Goal: Entertainment & Leisure: Consume media (video, audio)

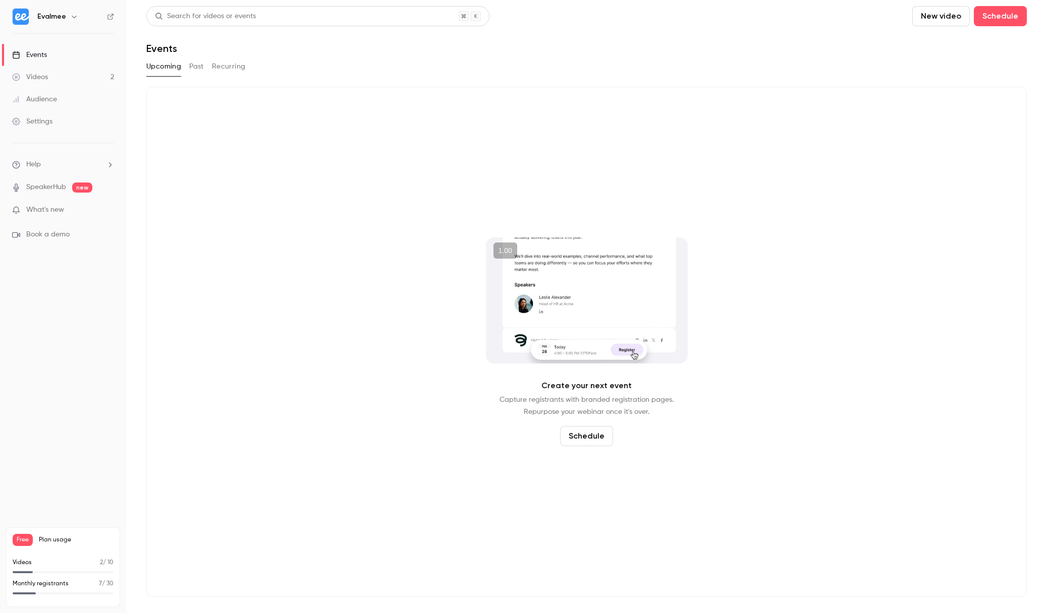
click at [73, 68] on link "Videos 2" at bounding box center [63, 77] width 126 height 22
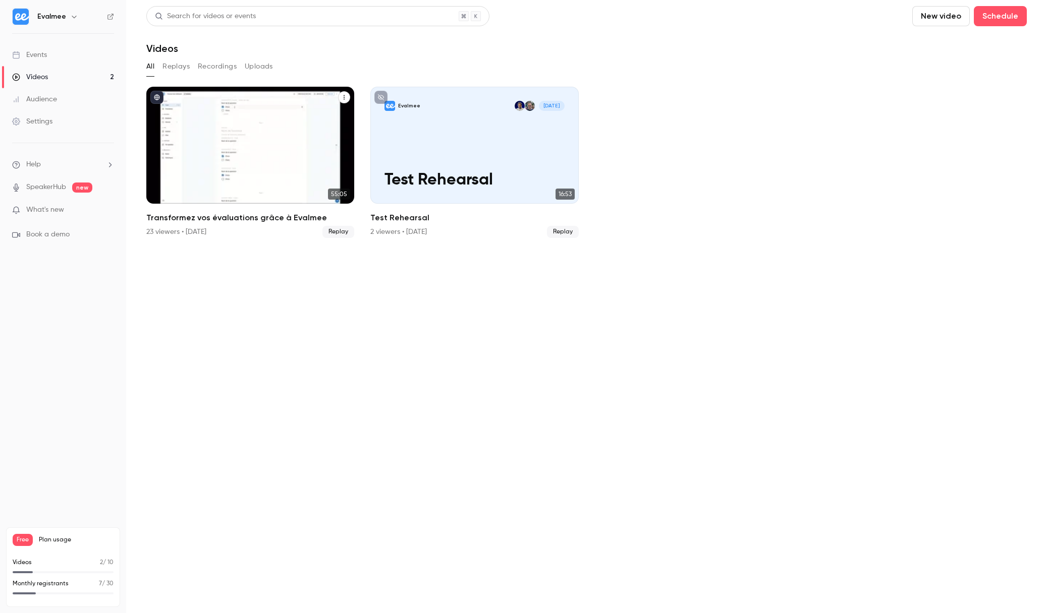
click at [265, 183] on p "Transformez vos évaluations grâce à Evalmee" at bounding box center [250, 161] width 180 height 56
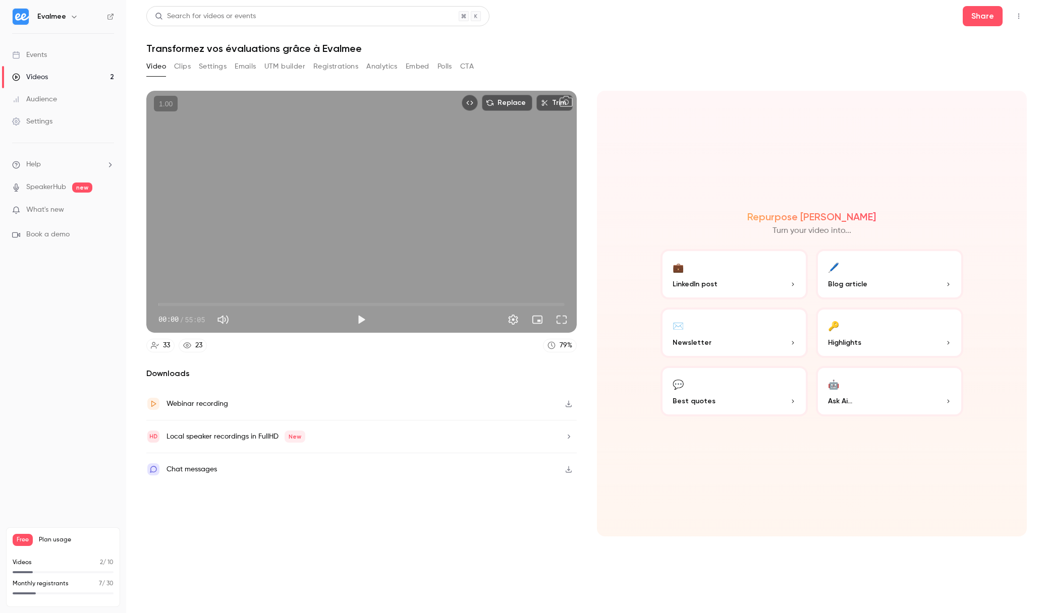
click at [384, 67] on button "Analytics" at bounding box center [381, 67] width 31 height 16
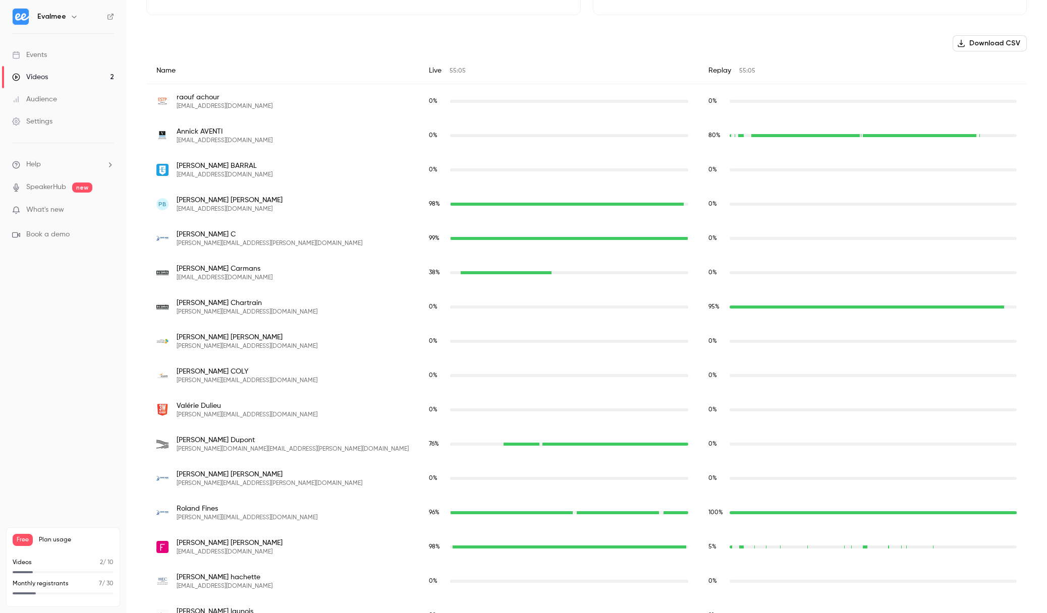
scroll to position [330, 0]
